Goal: Complete application form: Complete application form

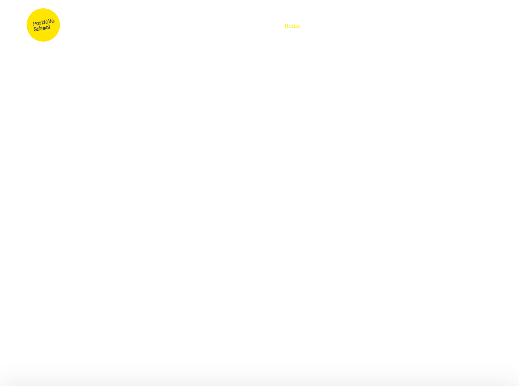
scroll to position [3445, 0]
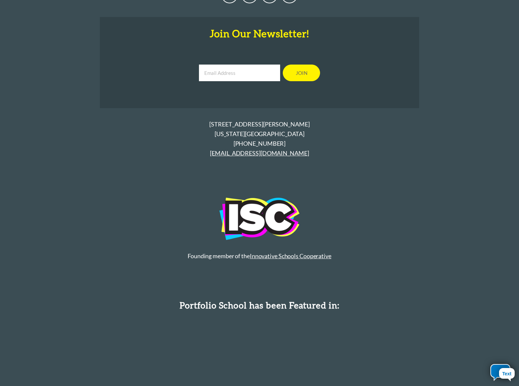
scroll to position [421, 0]
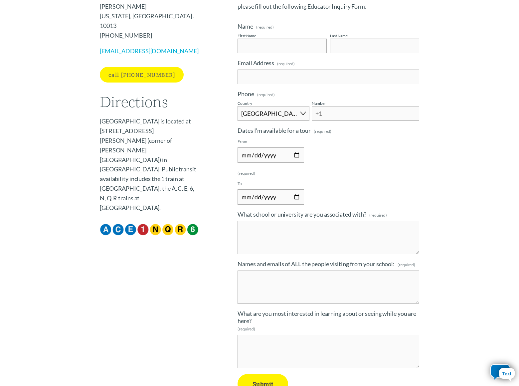
select select "AX"
type input "[PERSON_NAME]"
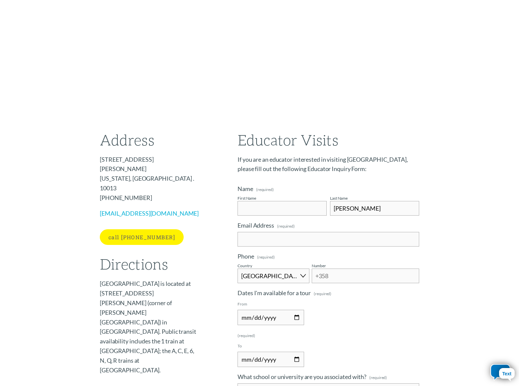
type input "[PERSON_NAME]"
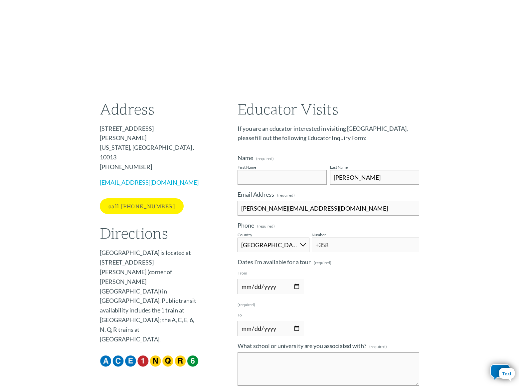
type input "[PERSON_NAME][EMAIL_ADDRESS][DOMAIN_NAME]"
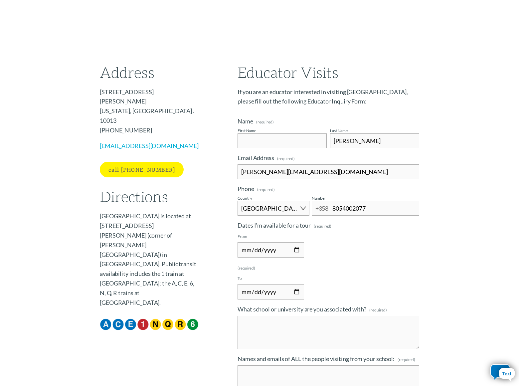
type input "8054002077"
type input "[PHONE_NUMBER]"
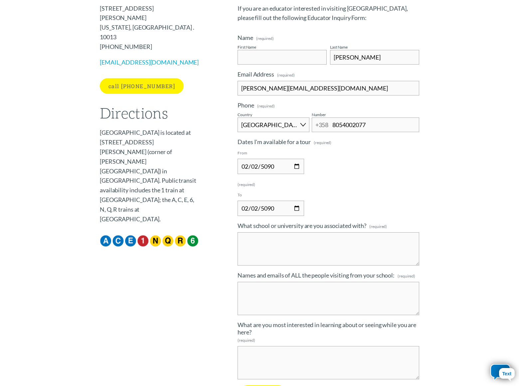
type input "[PHONE_NUMBER]"
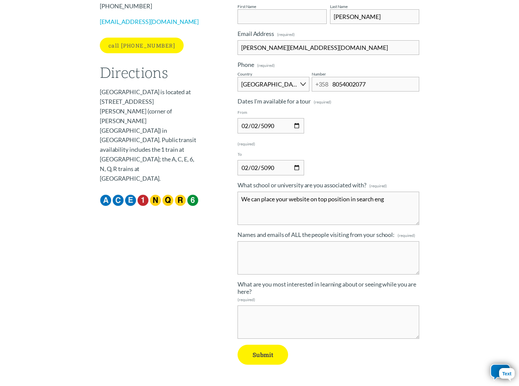
type textarea "We can place your website on top position in search engi"
type textarea "nes"
type input "R"
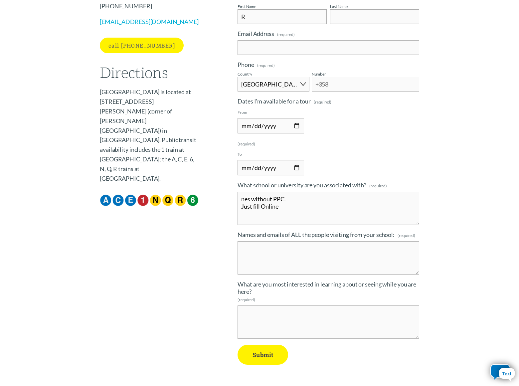
type textarea "nes without PPC. Just fill Online"
type input "Ri"
type textarea "Quote f"
type textarea "o"
type input "Ric"
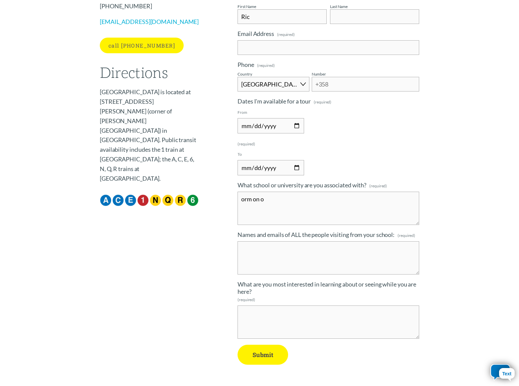
type textarea "orm on ou"
type textarea "r"
type input "[PERSON_NAME]"
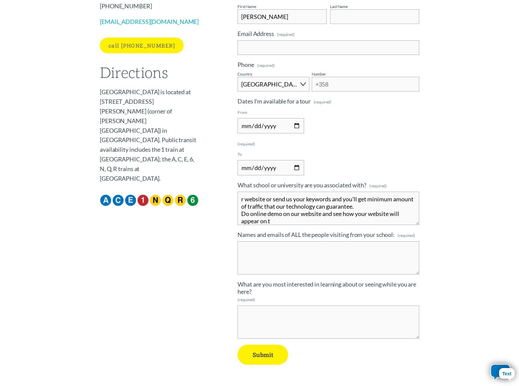
scroll to position [0, 0]
type textarea "r website or send us your keywords and you'll get minimum amount of traffic tha…"
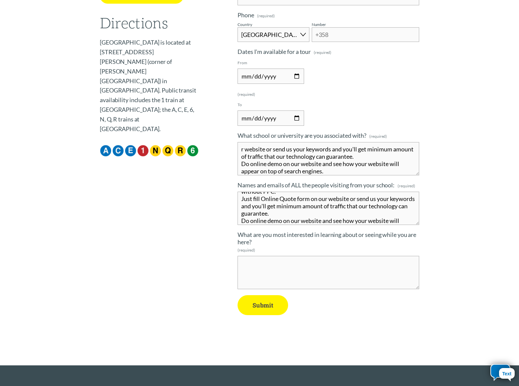
scroll to position [22, 0]
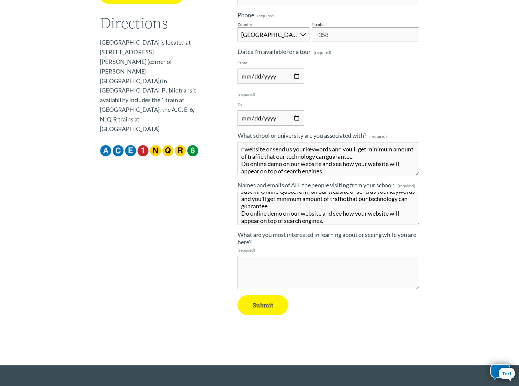
type textarea "We can place your website on top position in search engines without PPC. Just f…"
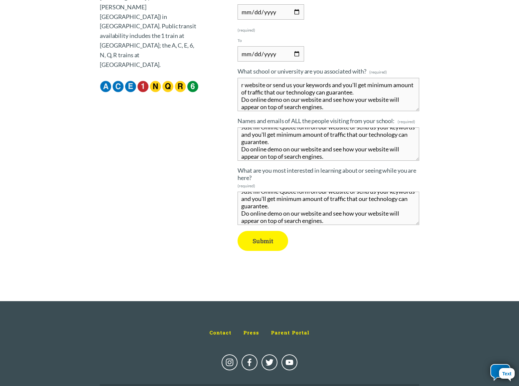
type textarea "We can place your website on top position in search engines without PPC. Just f…"
click at [263, 237] on span "Submit" at bounding box center [263, 241] width 21 height 8
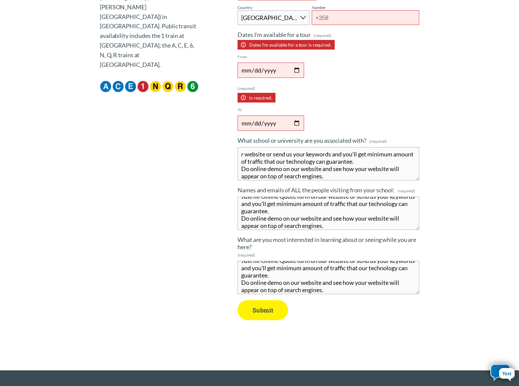
scroll to position [235, 0]
